Goal: Navigation & Orientation: Find specific page/section

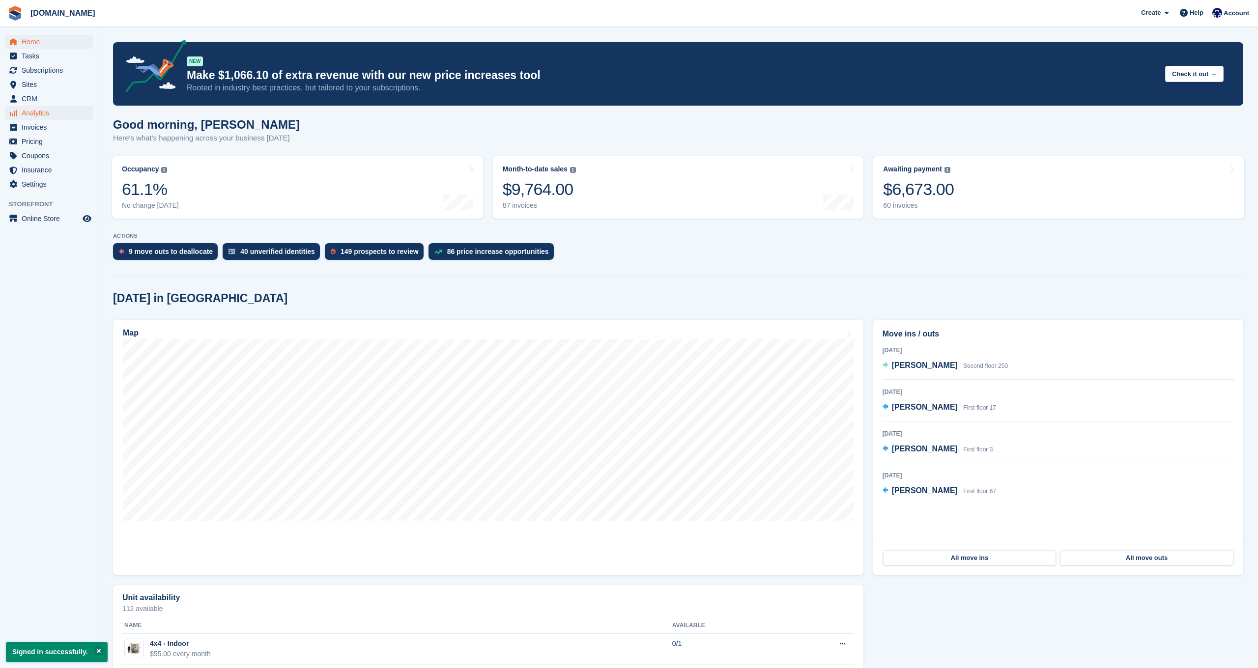
click at [37, 113] on span "Analytics" at bounding box center [51, 113] width 59 height 14
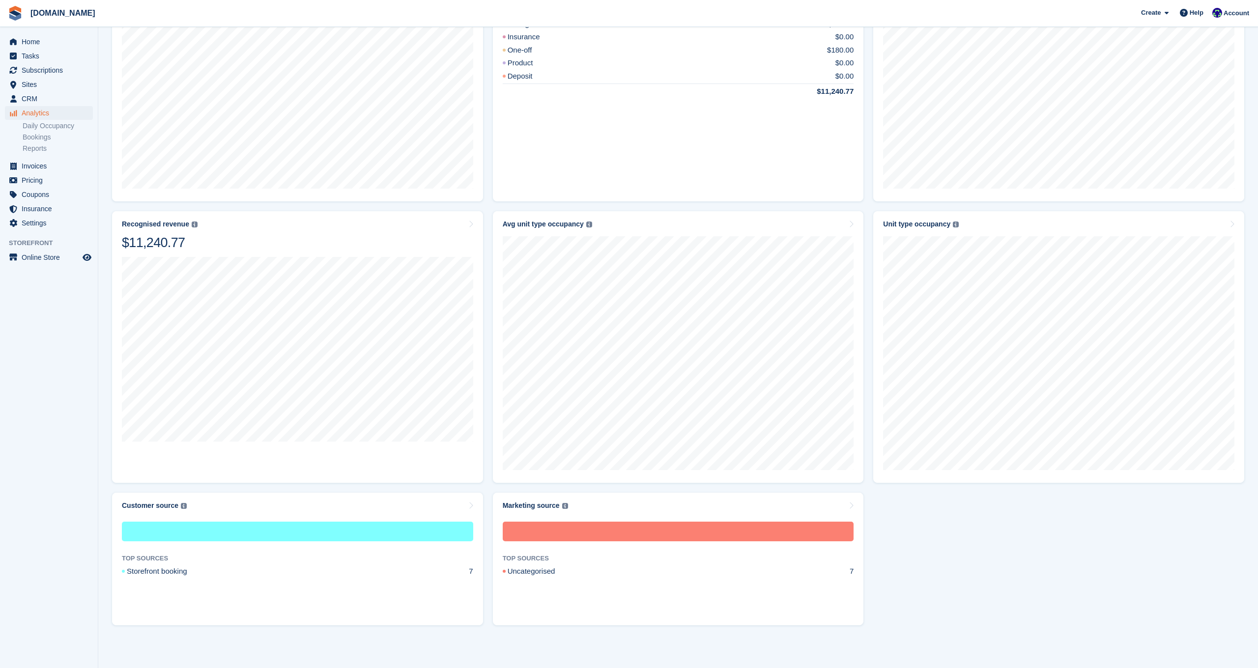
scroll to position [459, 0]
click at [36, 148] on link "Reports" at bounding box center [58, 148] width 70 height 9
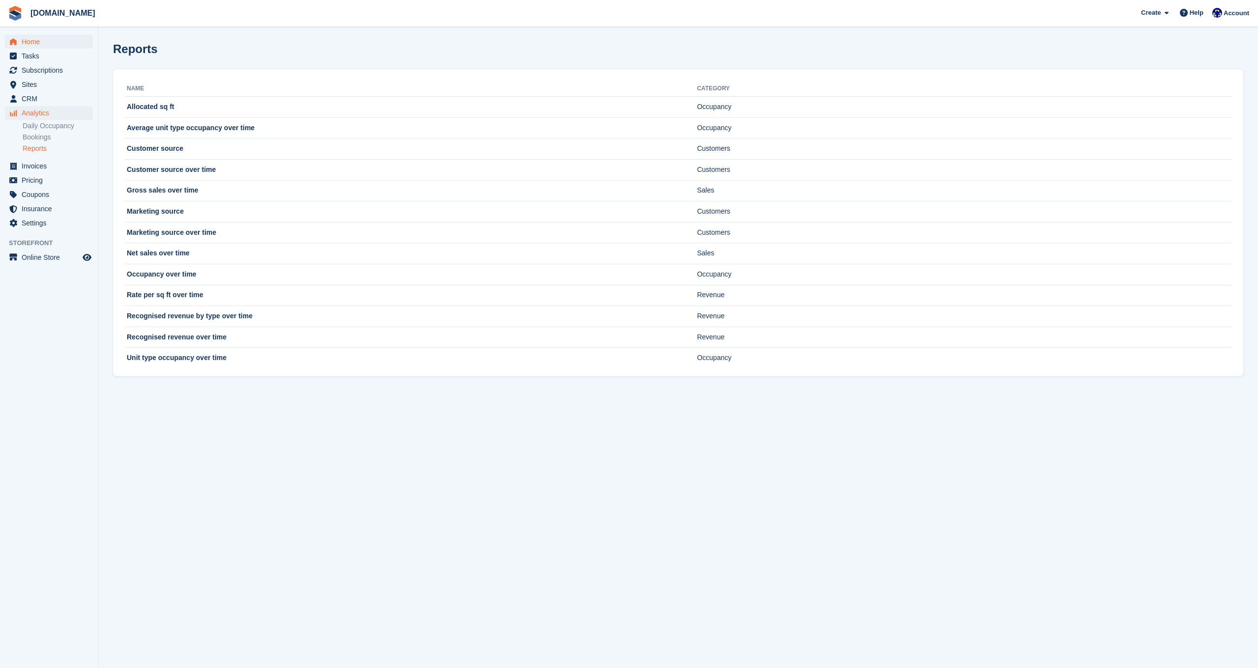
click at [38, 40] on span "Home" at bounding box center [51, 42] width 59 height 14
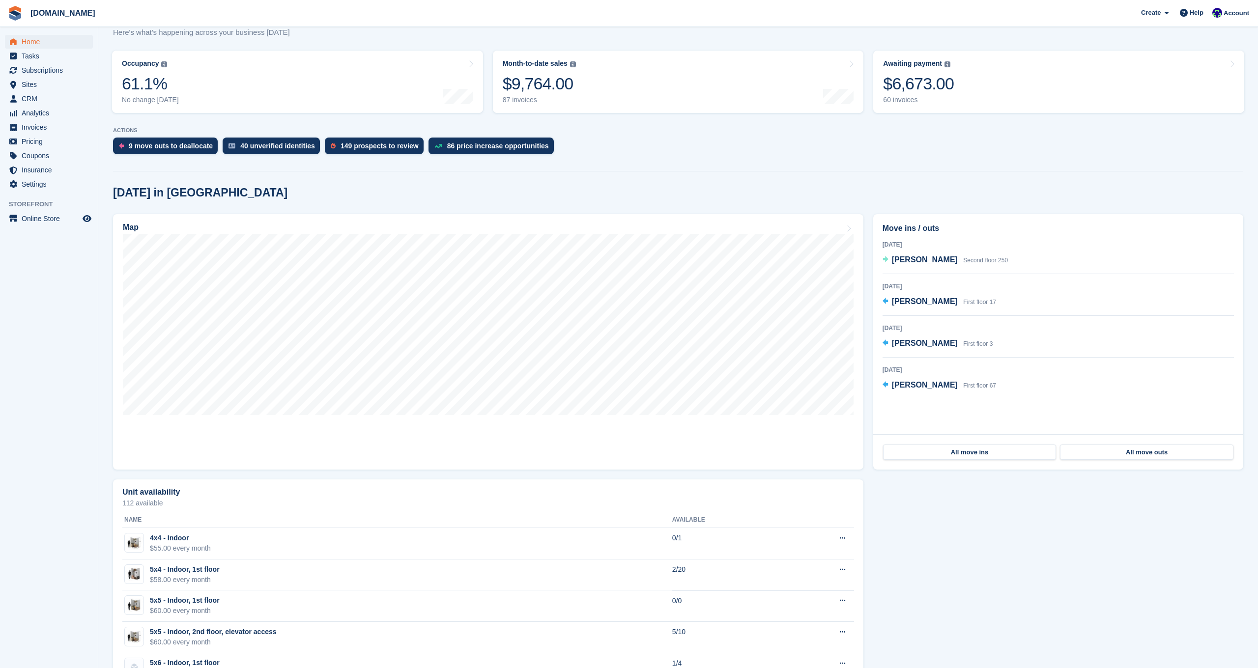
scroll to position [106, 0]
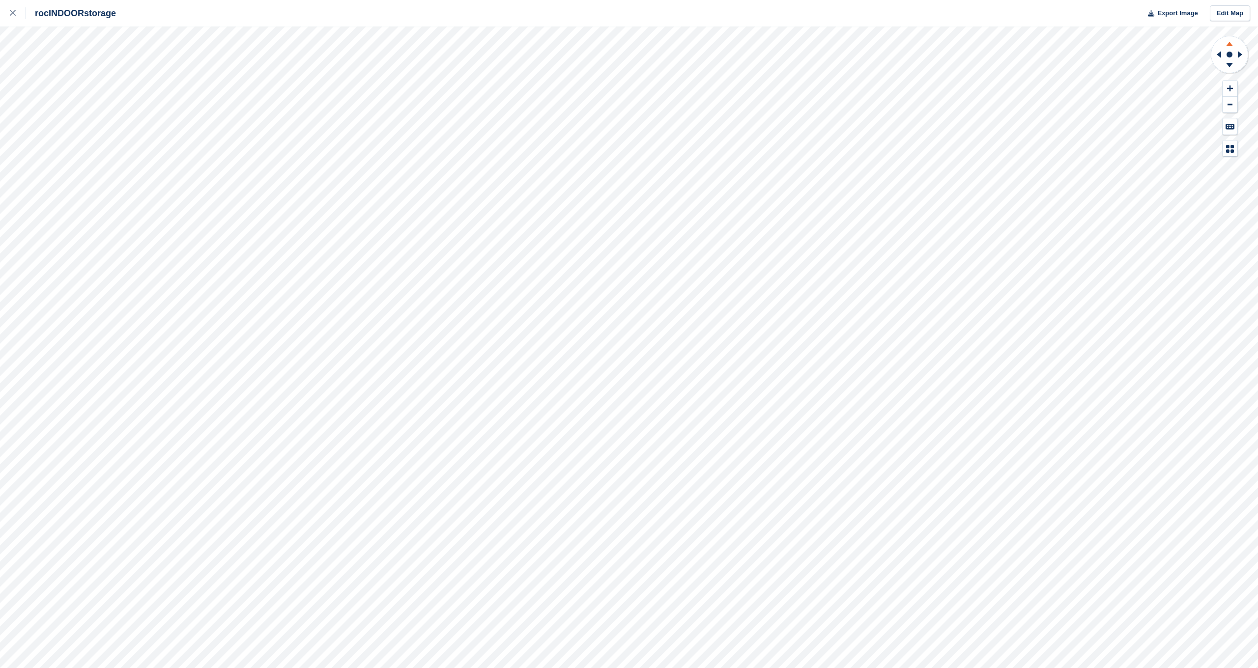
click at [1231, 42] on icon at bounding box center [1230, 42] width 26 height 12
click at [1231, 65] on icon at bounding box center [1229, 65] width 7 height 4
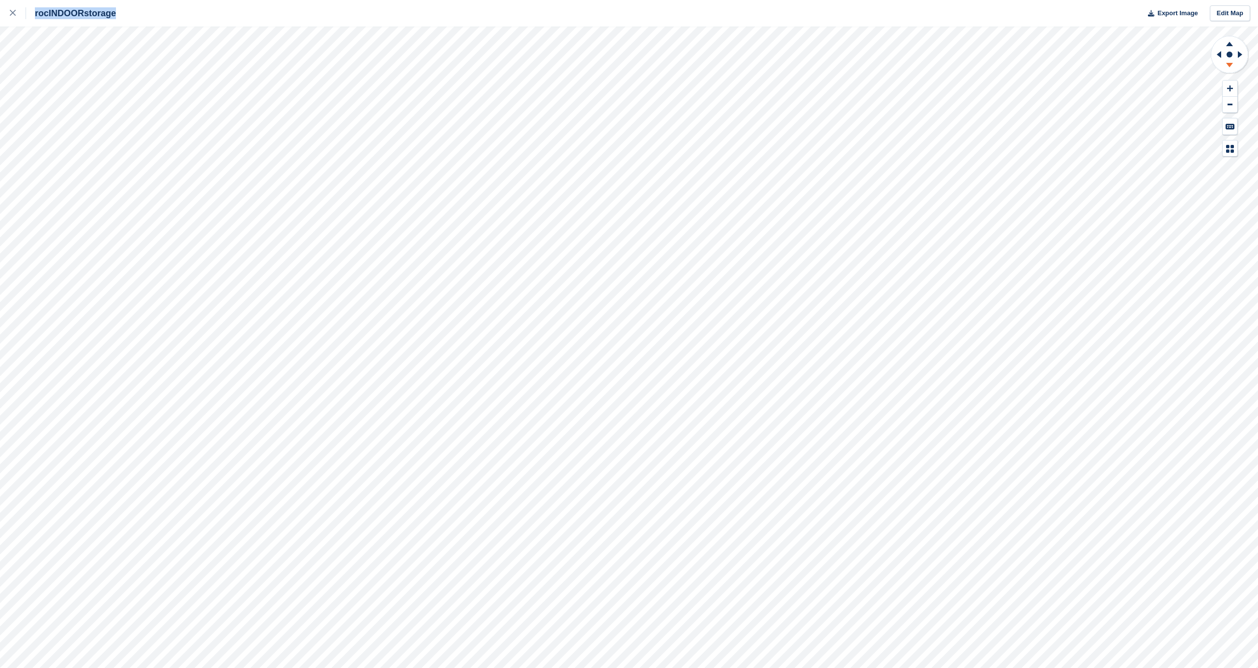
click at [1231, 65] on icon at bounding box center [1229, 65] width 7 height 4
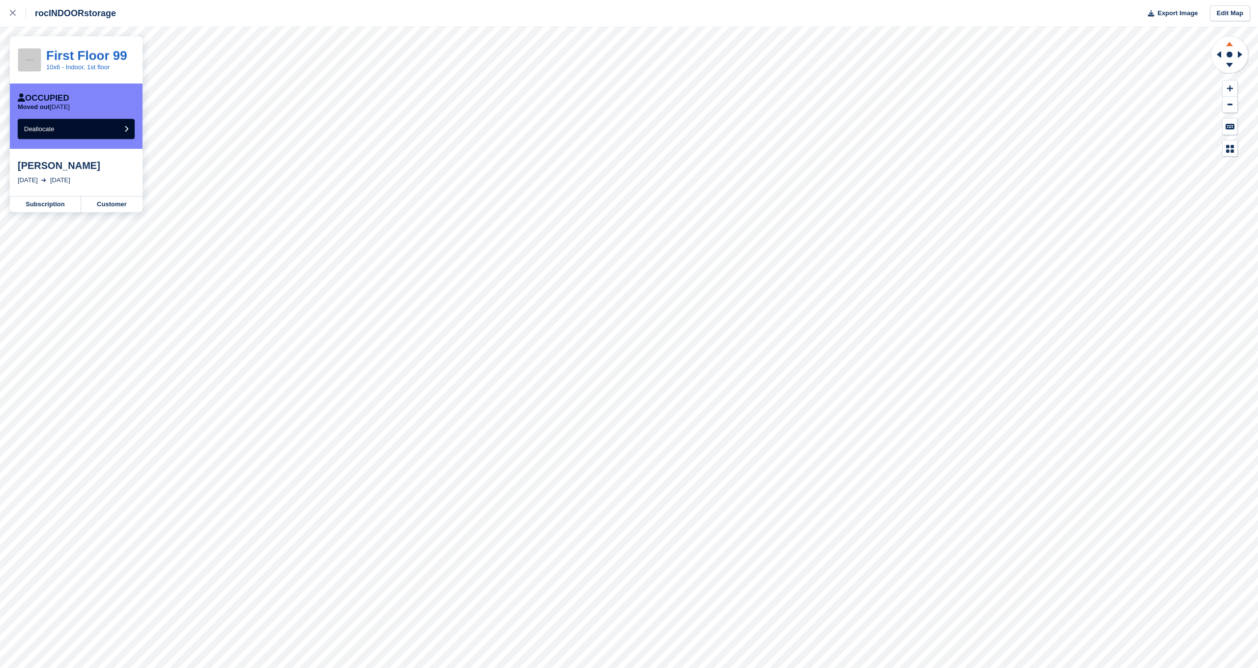
click at [1230, 45] on icon at bounding box center [1229, 44] width 7 height 4
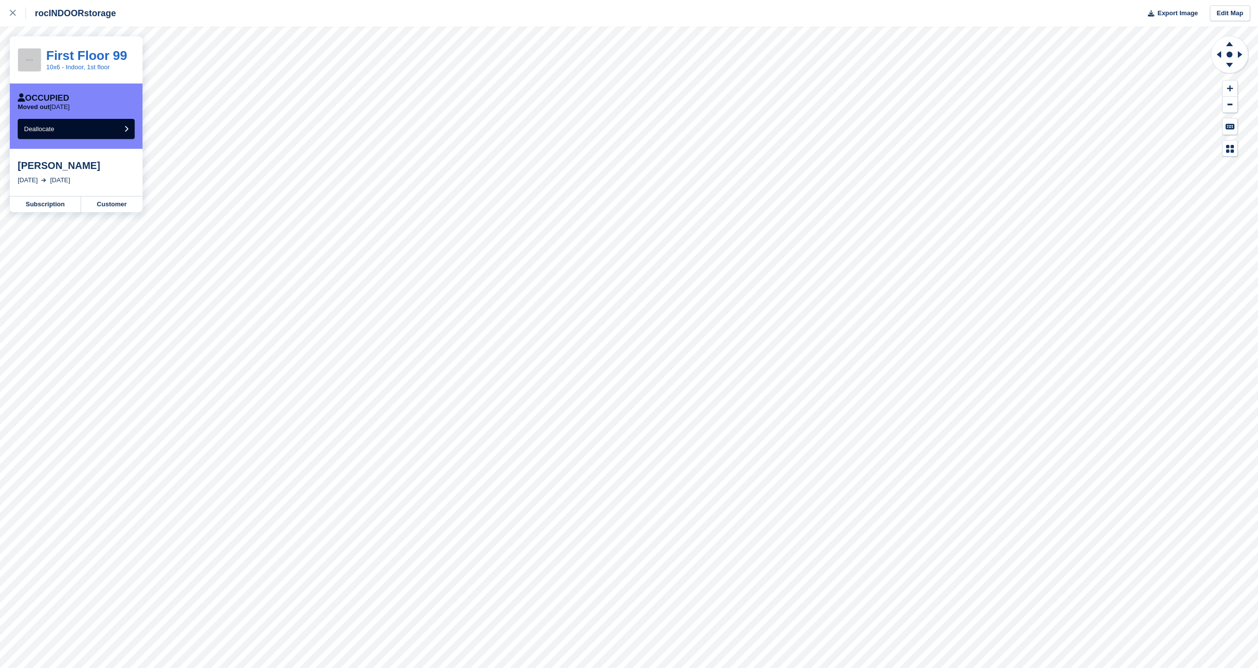
scroll to position [0, 0]
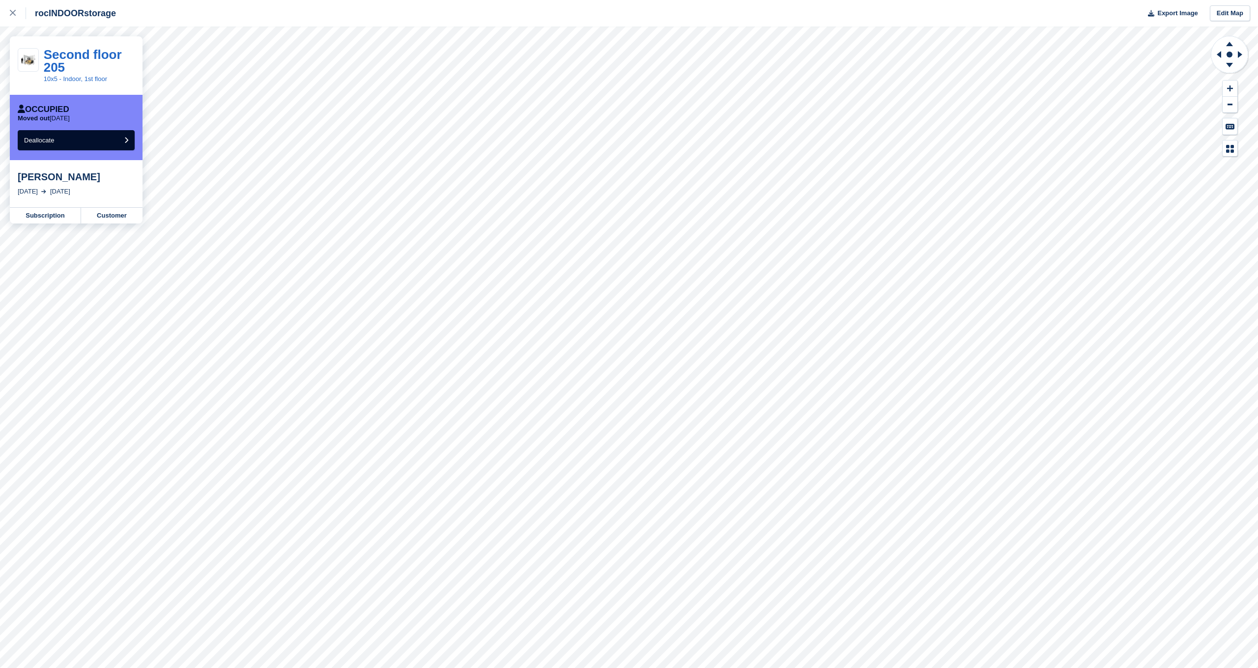
click at [1230, 64] on icon at bounding box center [1229, 65] width 7 height 4
